Goal: Information Seeking & Learning: Learn about a topic

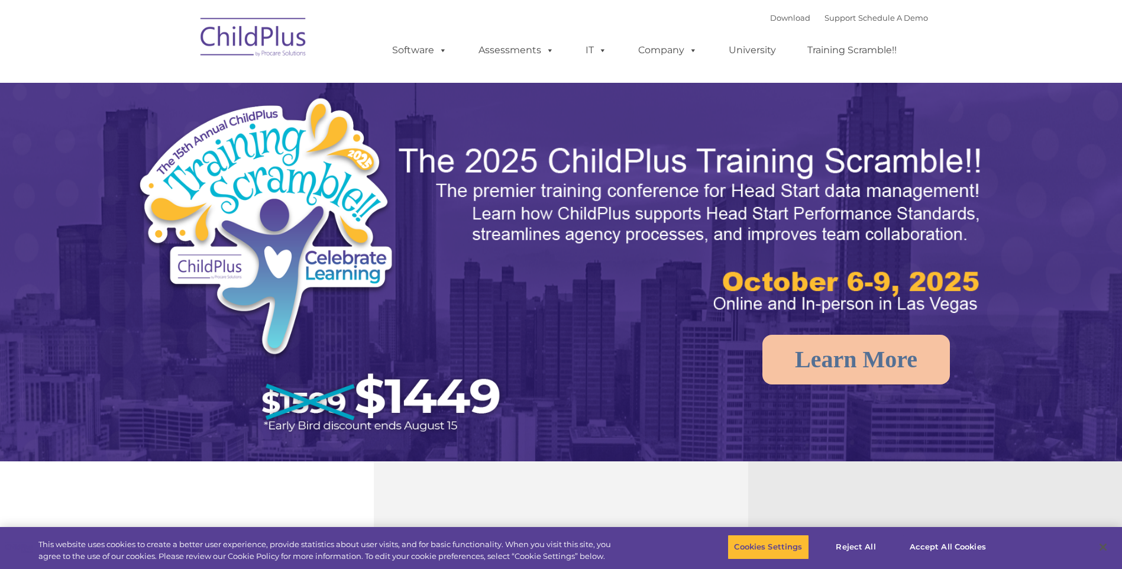
select select "MEDIUM"
click at [1107, 233] on rs-arrow at bounding box center [1103, 231] width 24 height 24
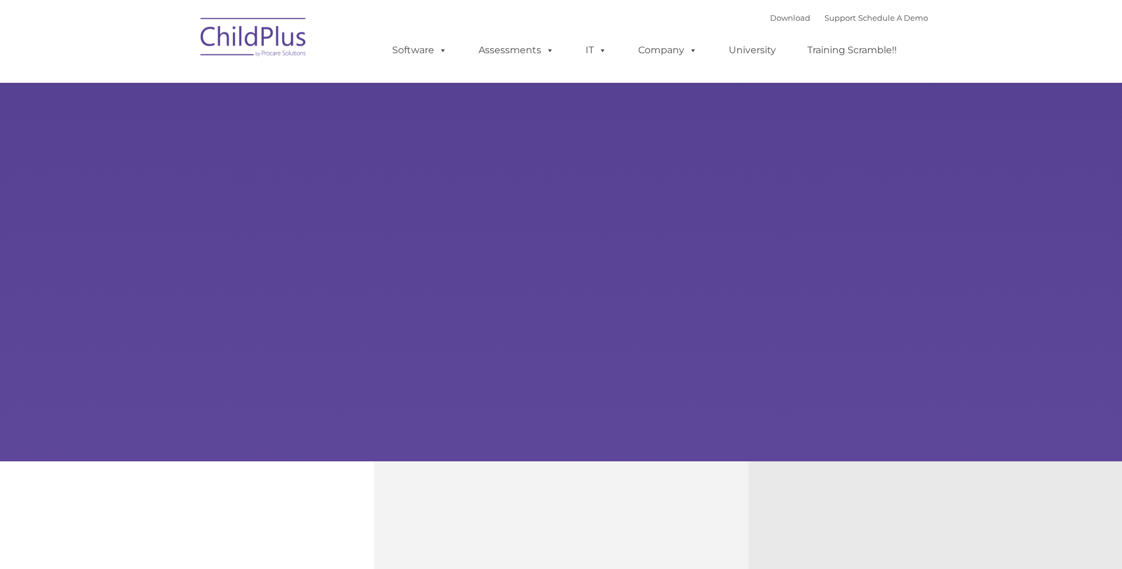
type input ""
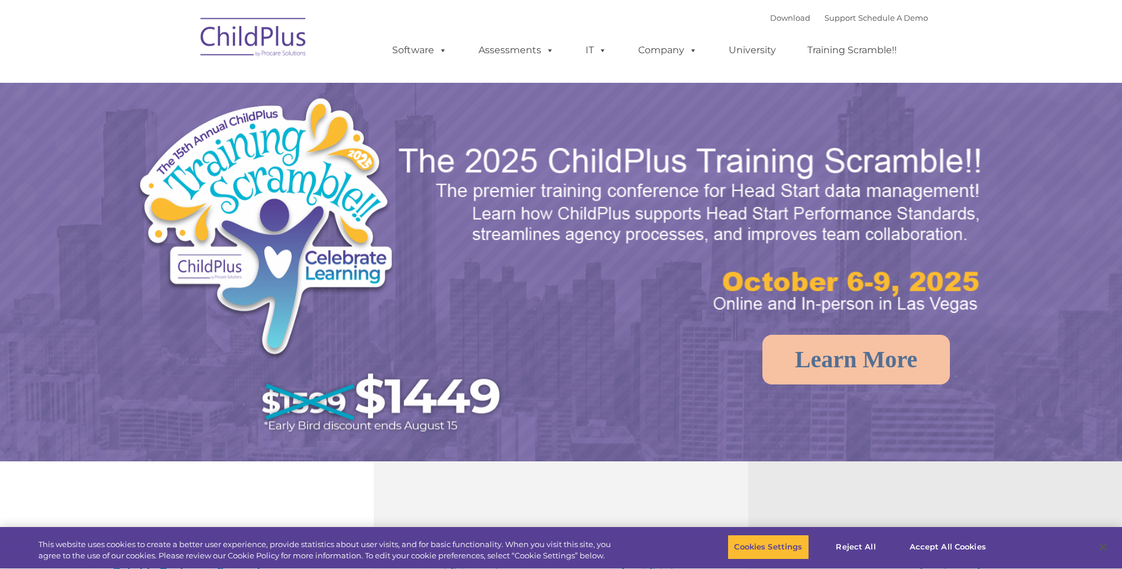
select select "MEDIUM"
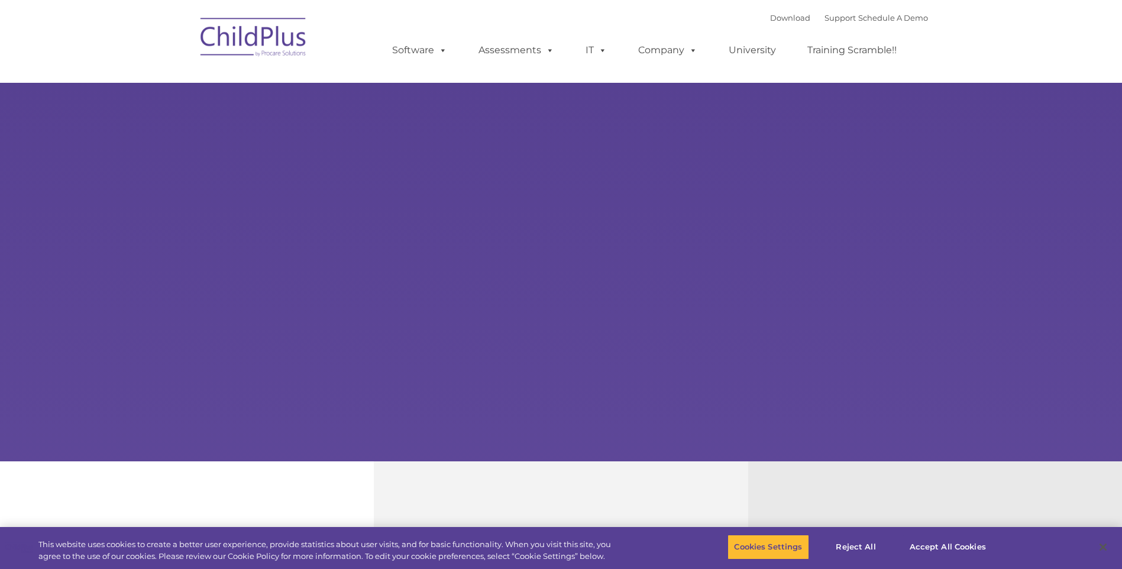
select select "MEDIUM"
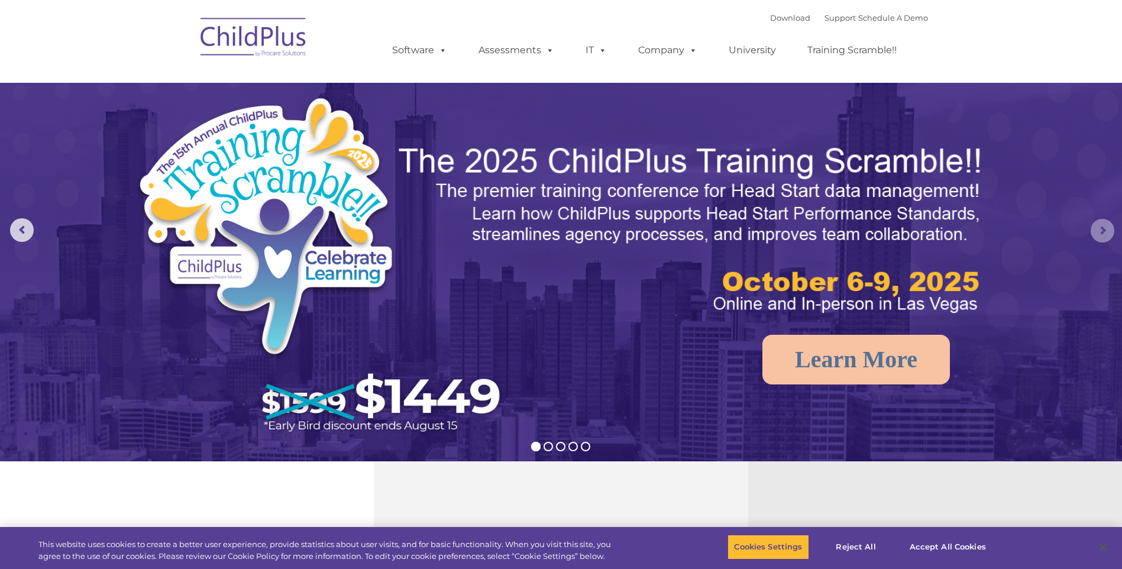
click at [1103, 232] on rs-arrow at bounding box center [1103, 231] width 24 height 24
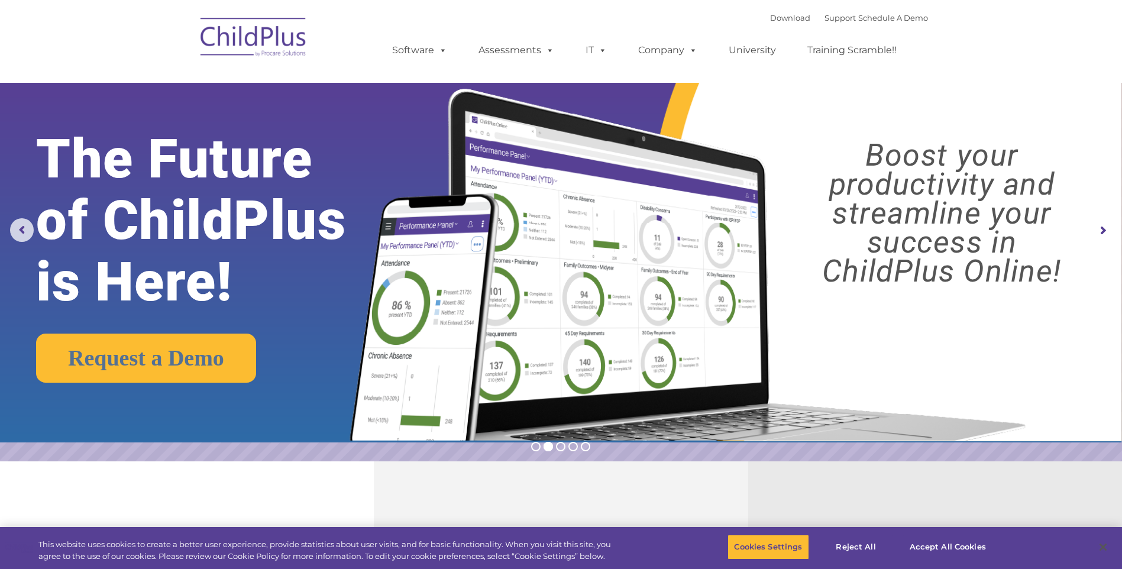
click at [1103, 232] on rs-arrow at bounding box center [1103, 231] width 24 height 24
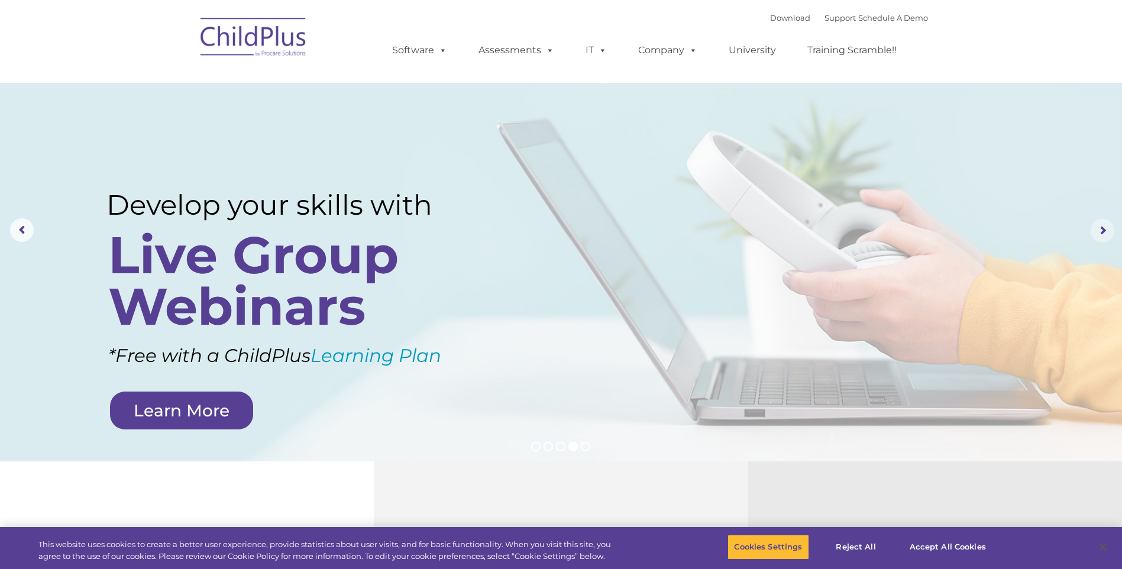
click at [1100, 227] on rs-arrow at bounding box center [1103, 231] width 24 height 24
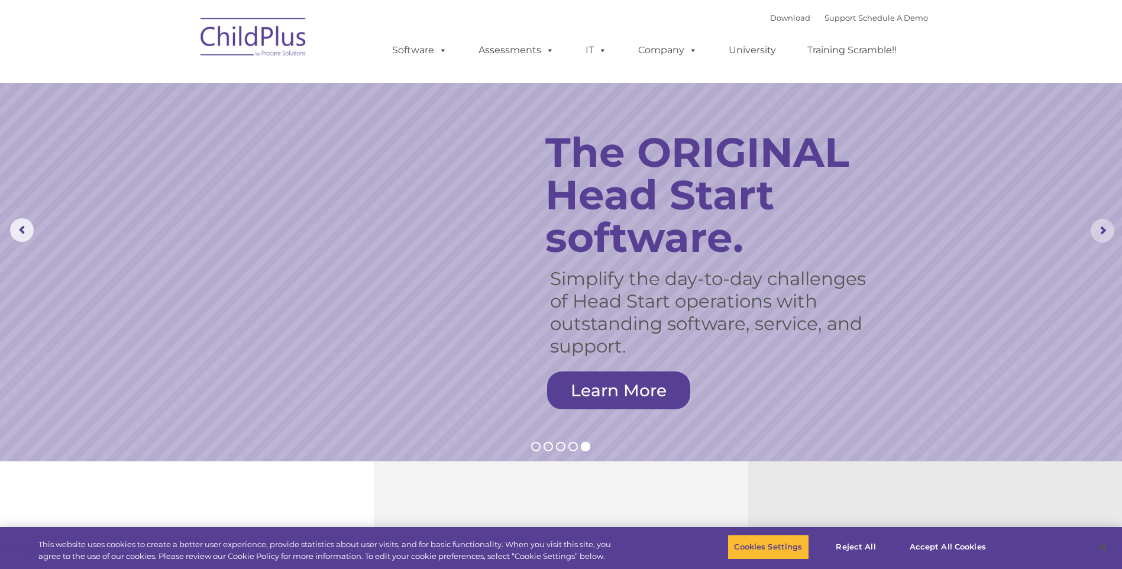
click at [1100, 227] on rs-arrow at bounding box center [1103, 231] width 24 height 24
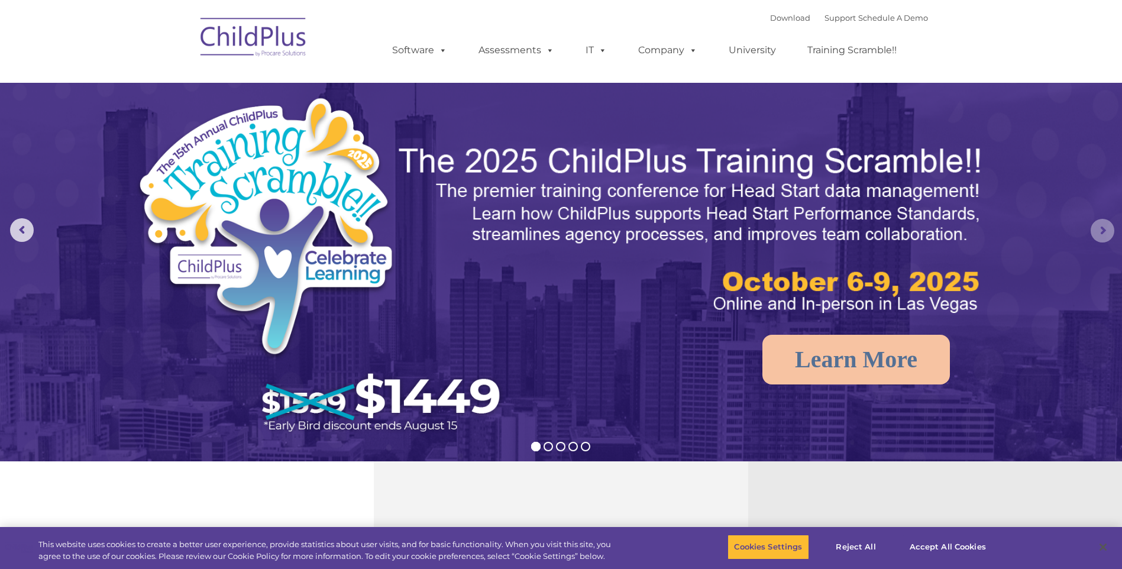
click at [1100, 227] on rs-arrow at bounding box center [1103, 231] width 24 height 24
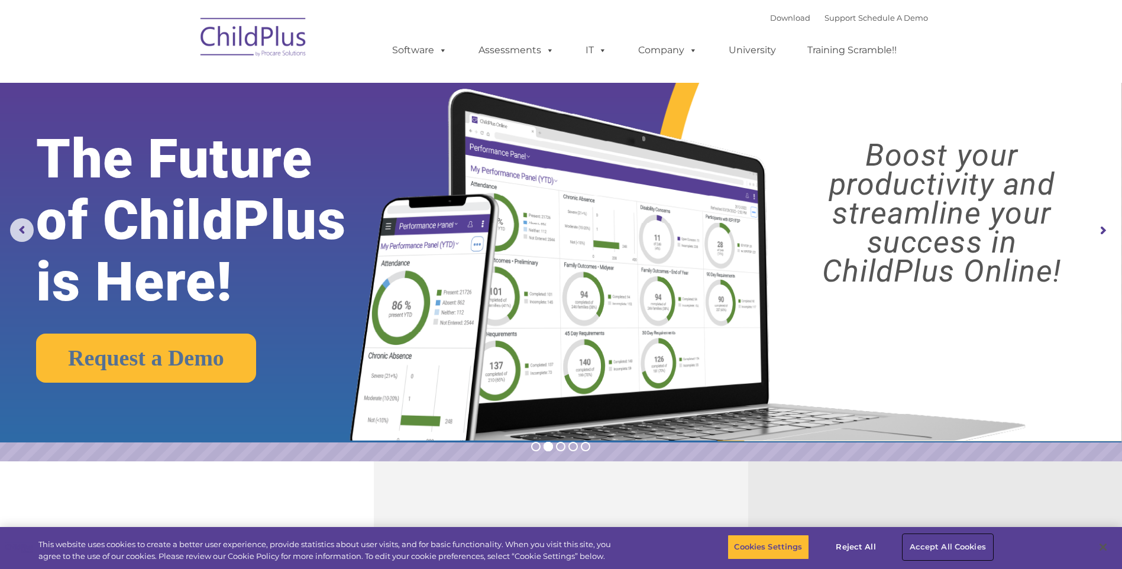
click at [926, 544] on button "Accept All Cookies" at bounding box center [947, 547] width 89 height 25
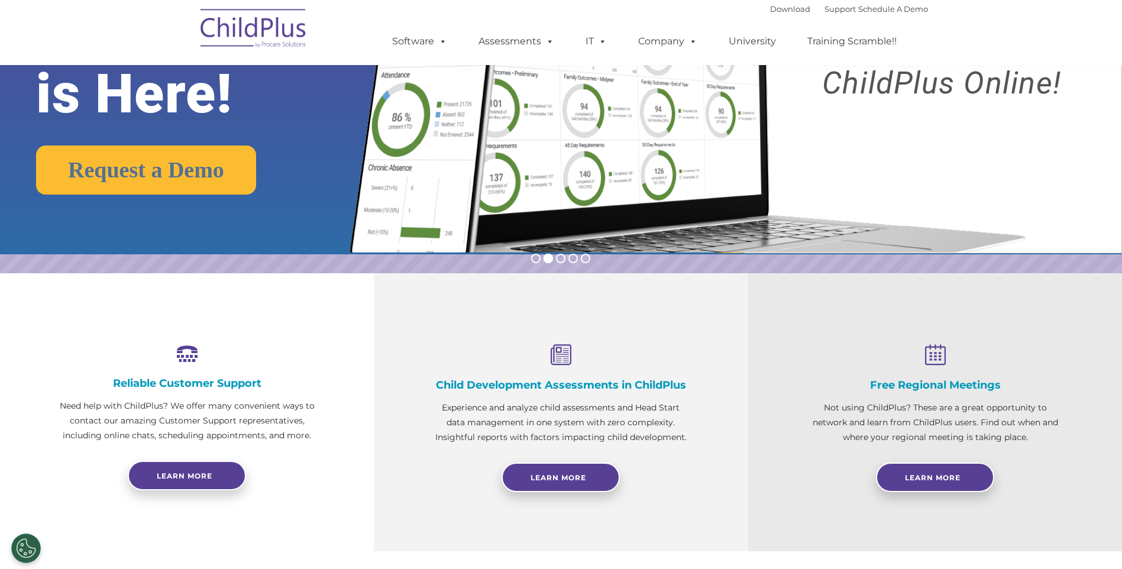
scroll to position [194, 0]
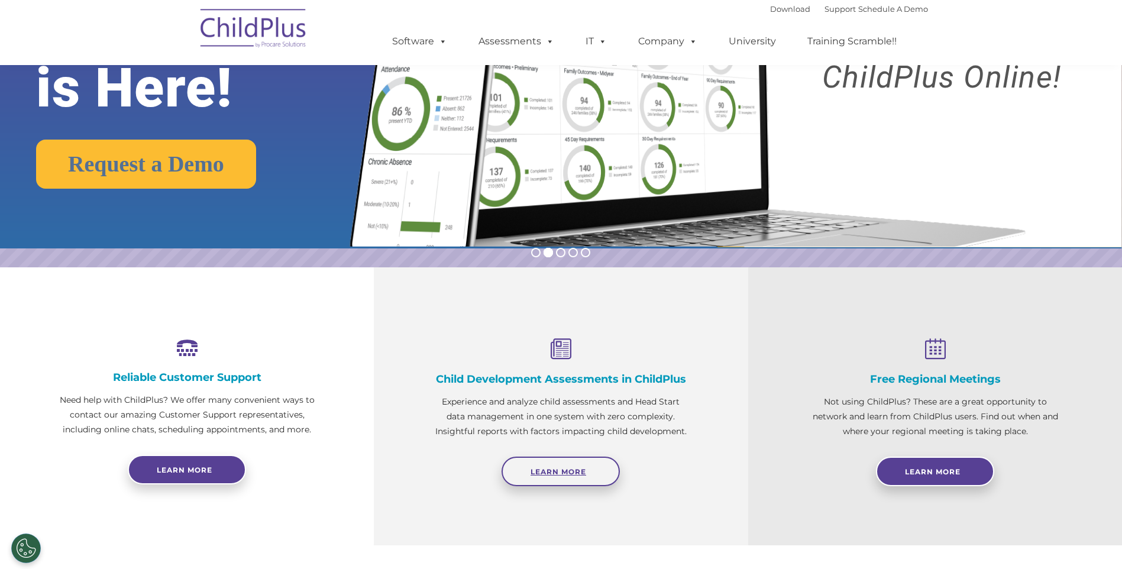
click at [532, 461] on link "Learn More" at bounding box center [561, 472] width 118 height 30
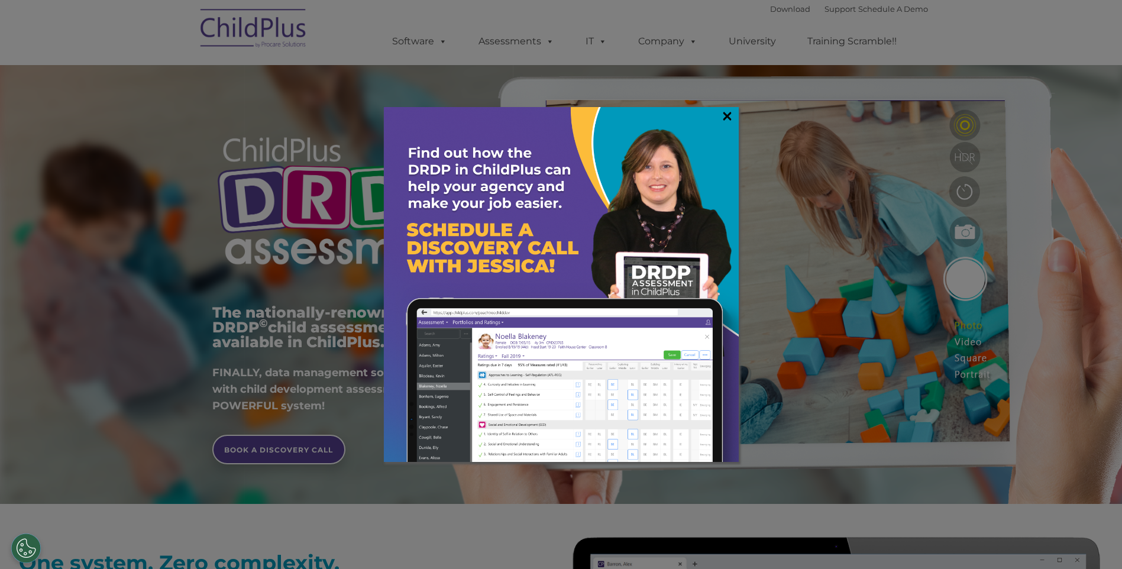
click at [725, 110] on link "×" at bounding box center [727, 116] width 14 height 12
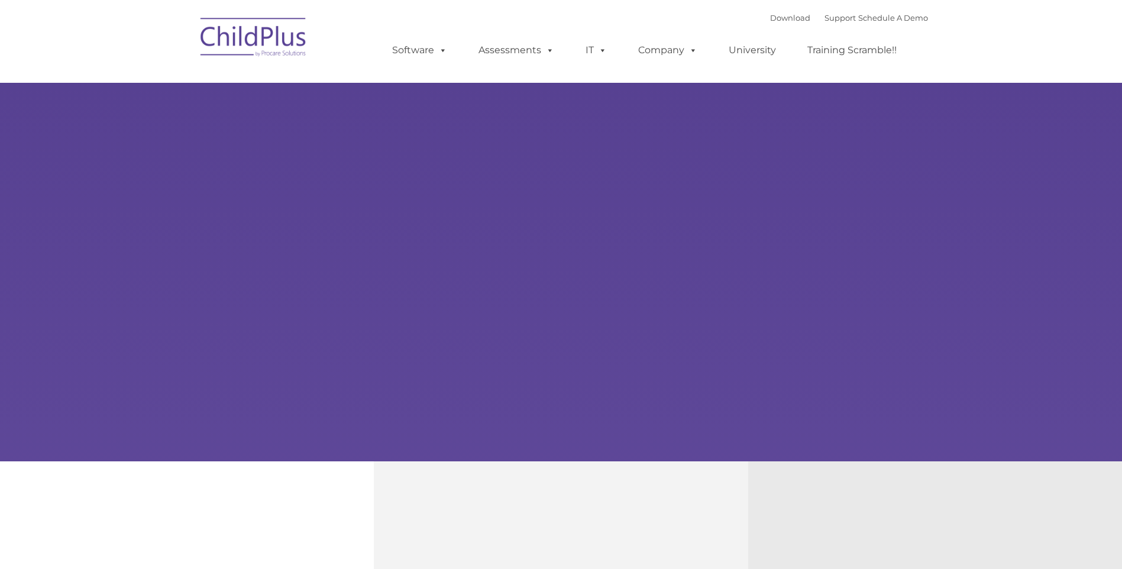
type input ""
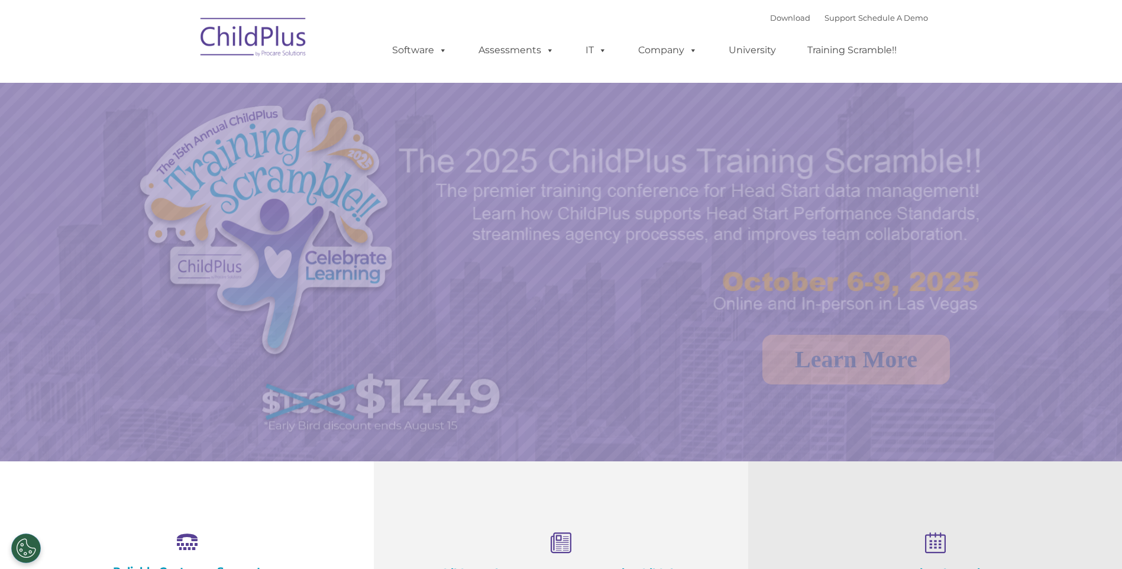
select select "MEDIUM"
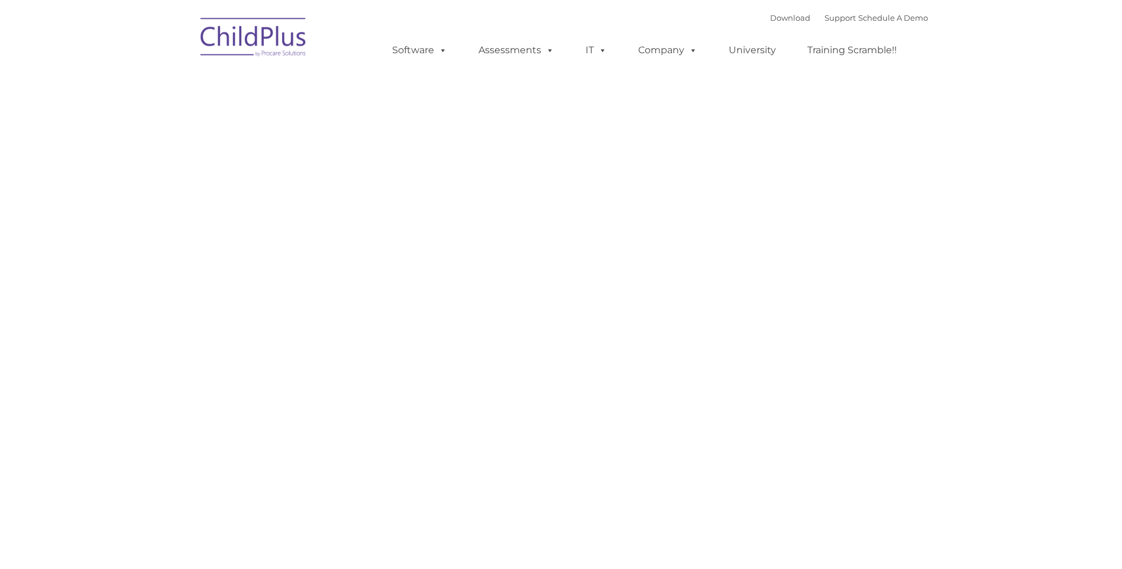
type input ""
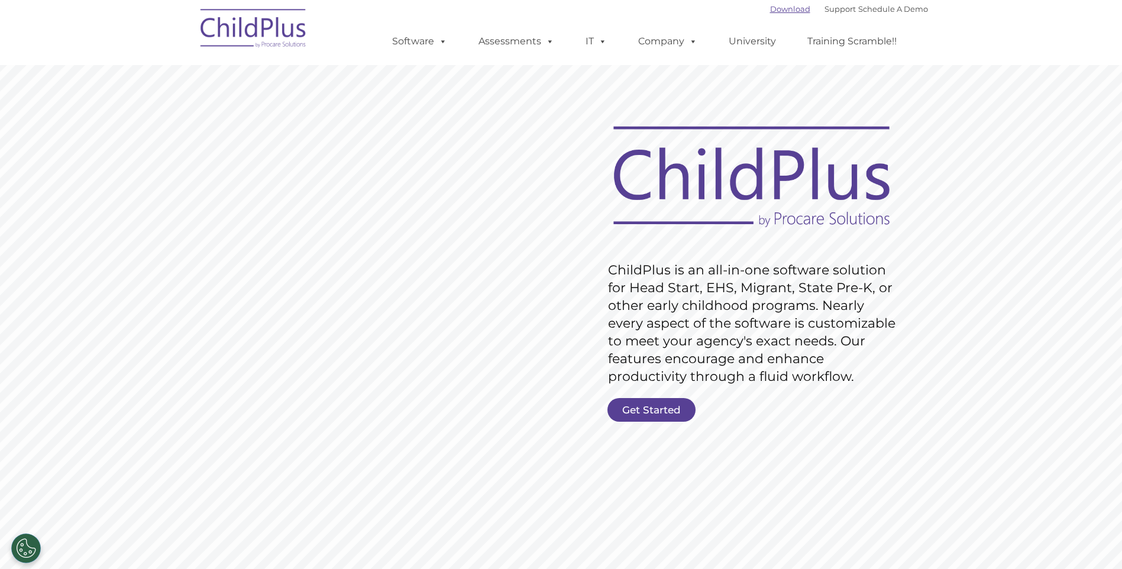
click at [770, 12] on link "Download" at bounding box center [790, 8] width 40 height 9
click at [777, 9] on link "Download" at bounding box center [790, 8] width 40 height 9
